Goal: Check status: Check status

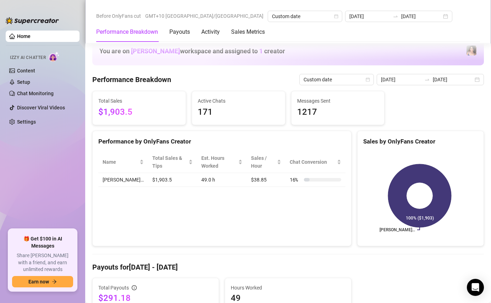
scroll to position [186, 0]
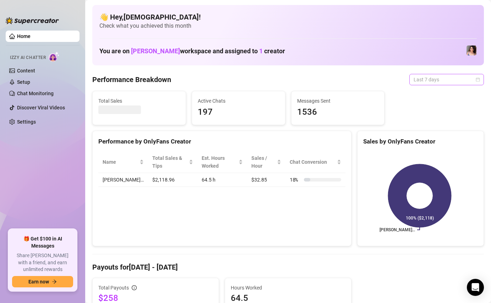
click at [438, 74] on span "Last 7 days" at bounding box center [446, 79] width 66 height 11
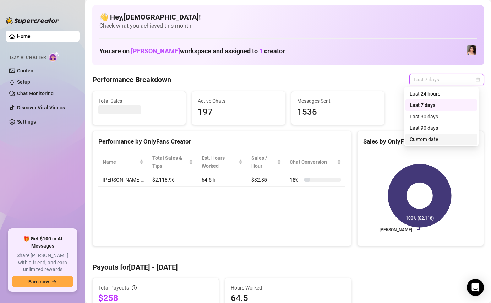
click at [421, 137] on div "Custom date" at bounding box center [440, 139] width 63 height 8
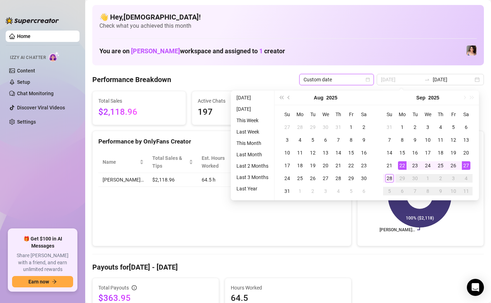
type input "[DATE]"
click at [399, 164] on div "22" at bounding box center [402, 165] width 9 height 9
type input "2025-09-28"
click at [383, 175] on td "28" at bounding box center [389, 178] width 13 height 13
type input "2025-09-22"
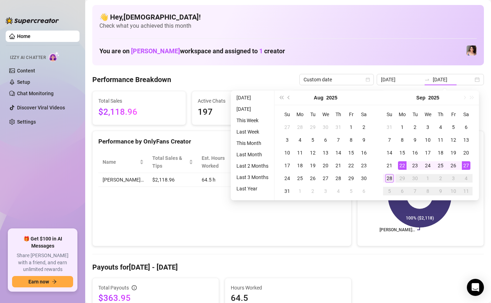
type input "2025-09-28"
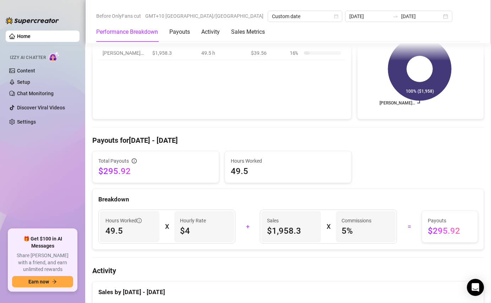
scroll to position [130, 0]
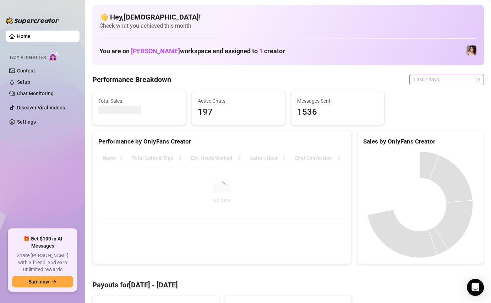
click at [430, 84] on span "Last 7 days" at bounding box center [446, 79] width 66 height 11
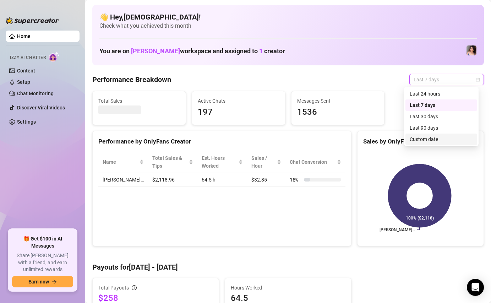
click at [411, 137] on div "Custom date" at bounding box center [440, 139] width 63 height 8
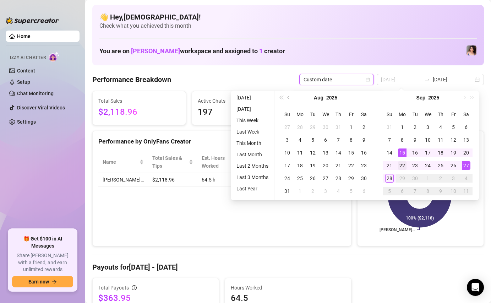
type input "[DATE]"
click at [398, 162] on div "22" at bounding box center [402, 165] width 9 height 9
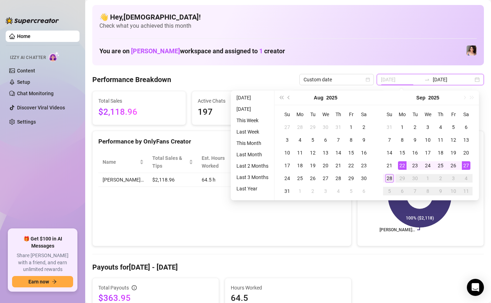
type input "2025-09-28"
click at [385, 181] on div "28" at bounding box center [389, 178] width 9 height 9
type input "2025-09-22"
type input "2025-09-28"
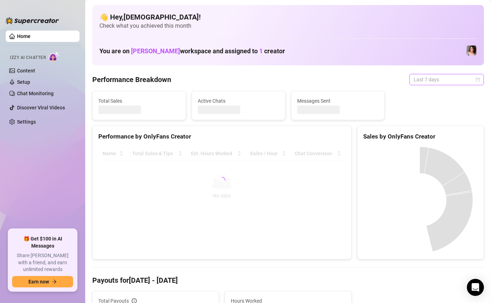
click at [431, 79] on span "Last 7 days" at bounding box center [446, 79] width 66 height 11
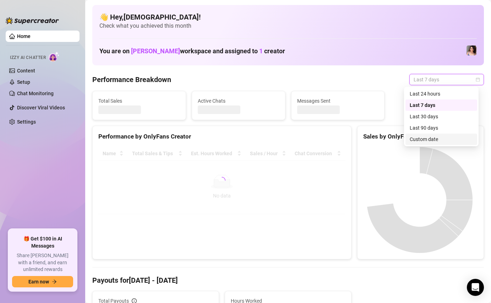
click at [421, 136] on div "Custom date" at bounding box center [440, 139] width 63 height 8
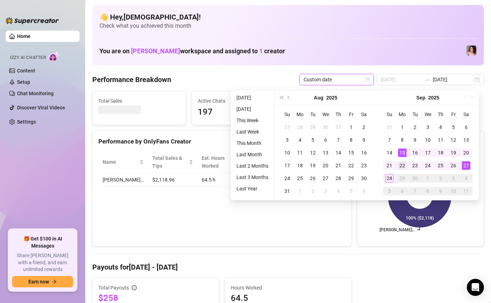
type input "[DATE]"
click at [403, 161] on td "22" at bounding box center [402, 165] width 13 height 13
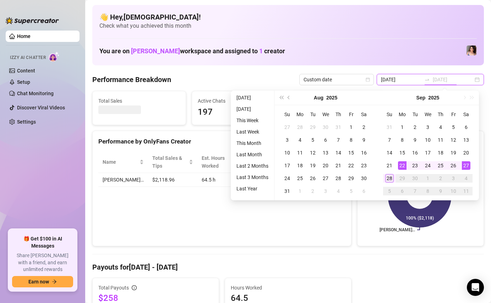
type input "[DATE]"
click at [388, 176] on div "28" at bounding box center [389, 178] width 9 height 9
type input "[DATE]"
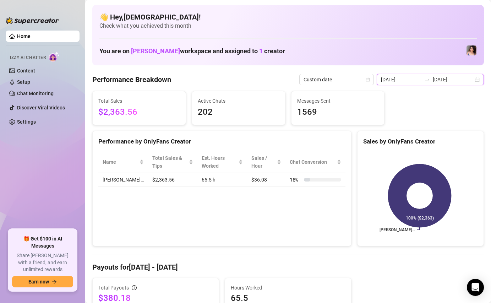
click at [409, 76] on input "[DATE]" at bounding box center [401, 80] width 40 height 8
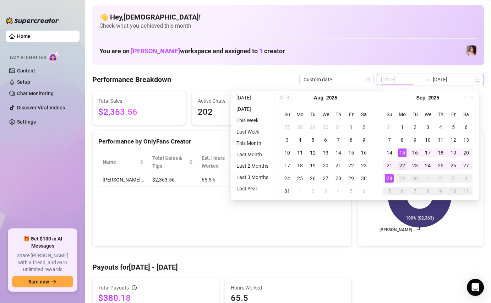
type input "[DATE]"
click at [399, 166] on div "22" at bounding box center [402, 165] width 9 height 9
type input "[DATE]"
click at [390, 176] on div "28" at bounding box center [389, 178] width 9 height 9
type input "[DATE]"
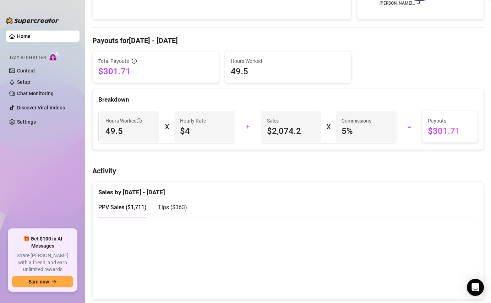
scroll to position [277, 0]
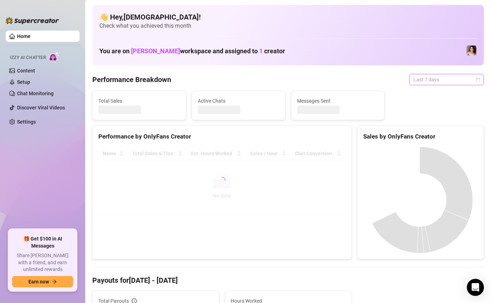
click at [440, 79] on span "Last 7 days" at bounding box center [446, 79] width 66 height 11
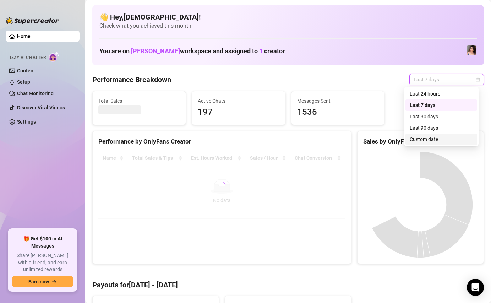
click at [429, 138] on div "Custom date" at bounding box center [440, 139] width 63 height 8
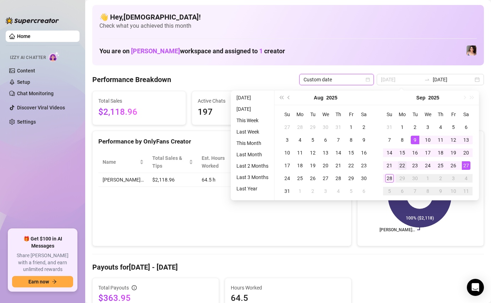
type input "[DATE]"
click at [403, 167] on div "22" at bounding box center [402, 165] width 9 height 9
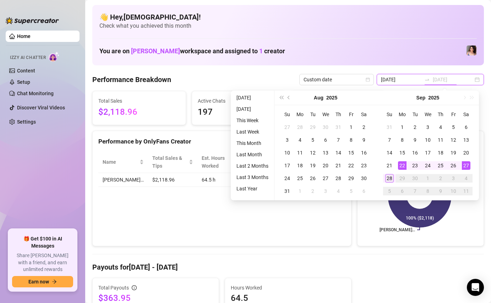
type input "[DATE]"
click at [394, 175] on td "28" at bounding box center [389, 178] width 13 height 13
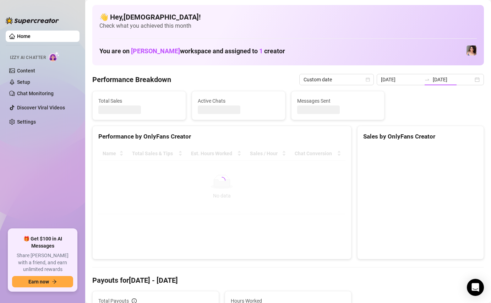
type input "[DATE]"
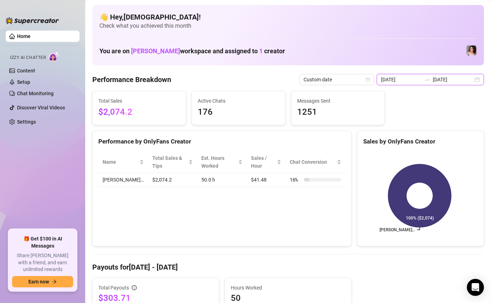
click at [401, 83] on input "[DATE]" at bounding box center [401, 80] width 40 height 8
click at [244, 80] on div "Performance Breakdown Custom date [DATE] [DATE]" at bounding box center [287, 79] width 391 height 11
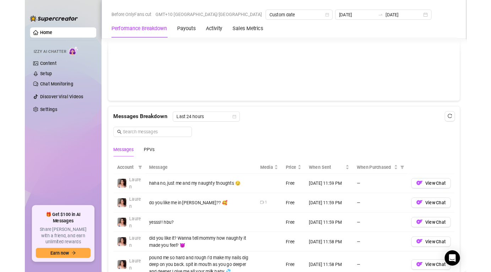
scroll to position [179, 0]
